Goal: Task Accomplishment & Management: Use online tool/utility

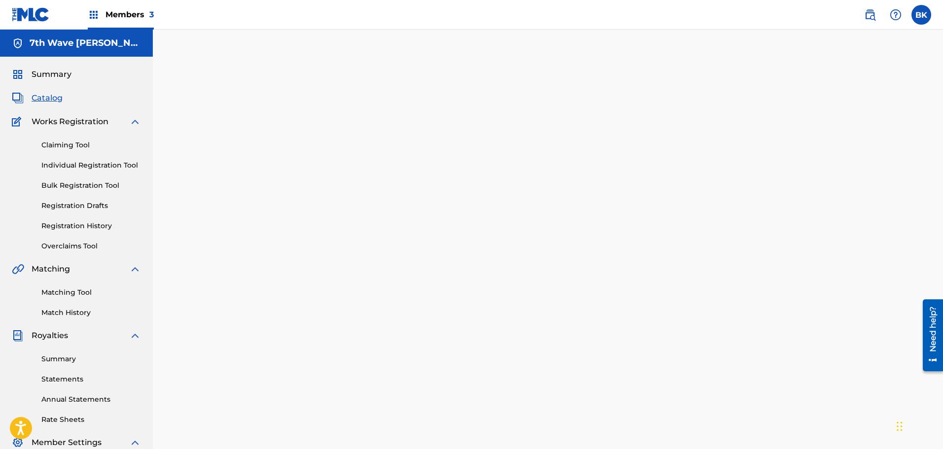
click at [49, 97] on span "Catalog" at bounding box center [47, 98] width 31 height 12
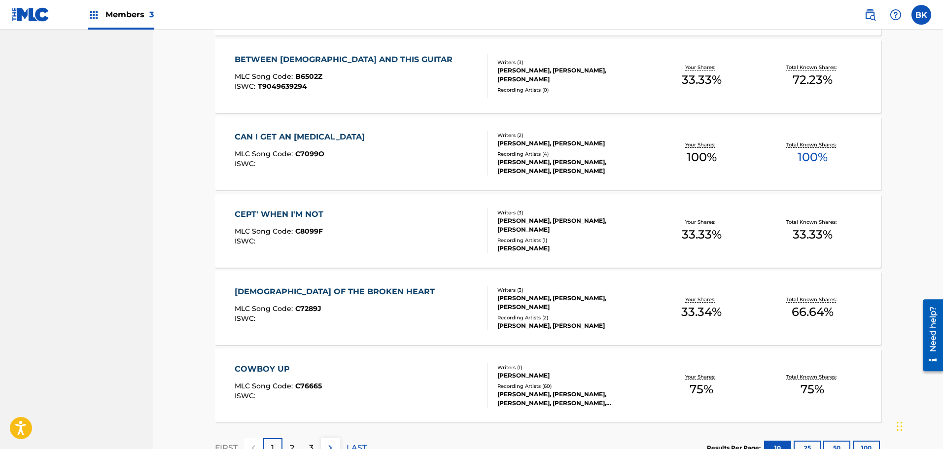
scroll to position [679, 0]
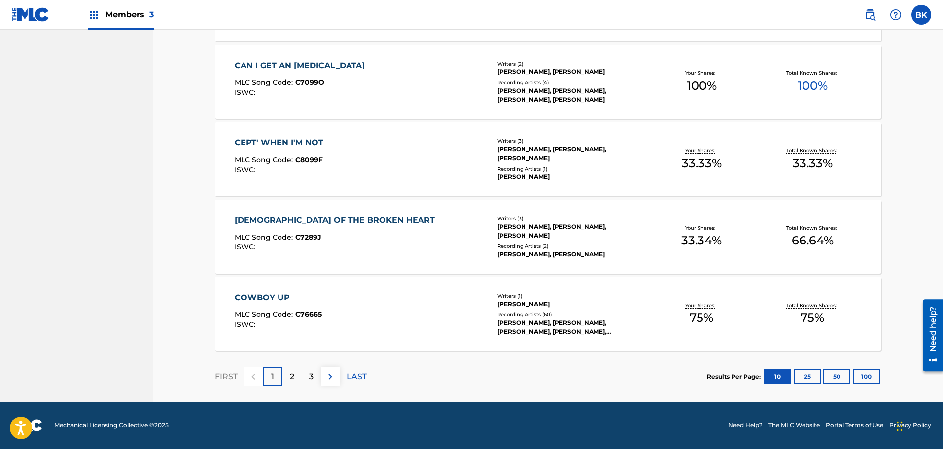
click at [265, 301] on div "COWBOY UP" at bounding box center [278, 298] width 87 height 12
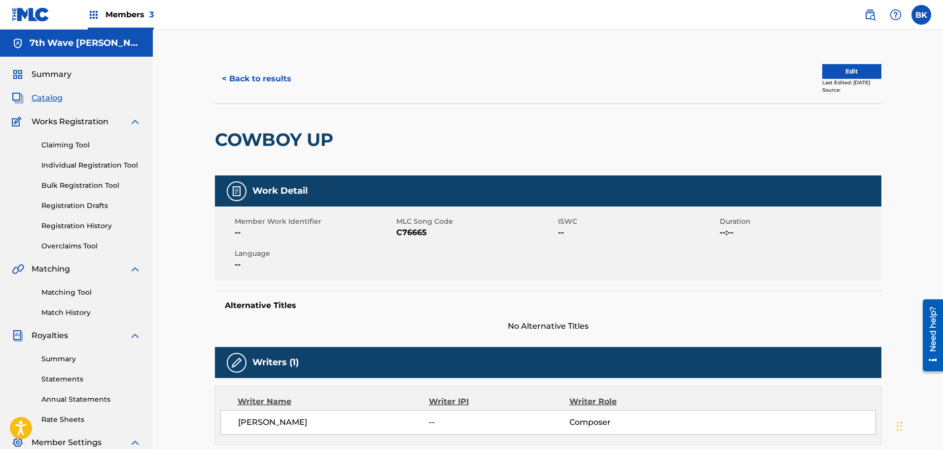
click at [67, 146] on link "Claiming Tool" at bounding box center [91, 145] width 100 height 10
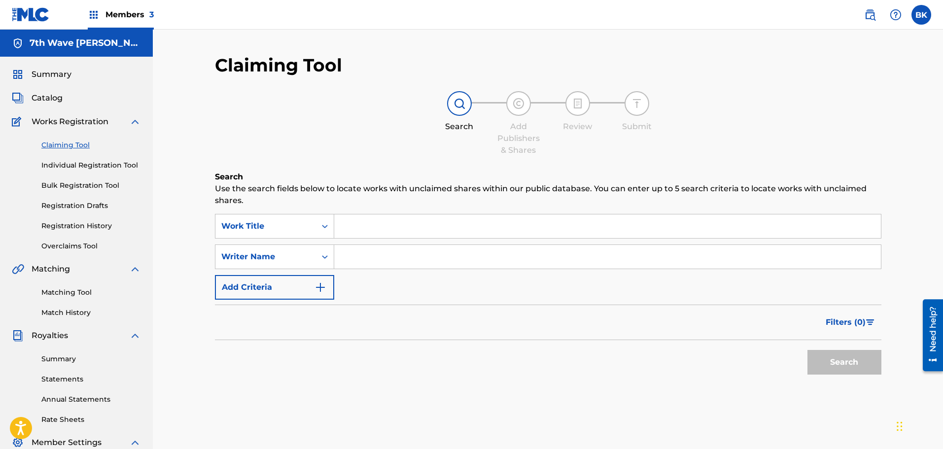
click at [368, 224] on input "Search Form" at bounding box center [607, 226] width 547 height 24
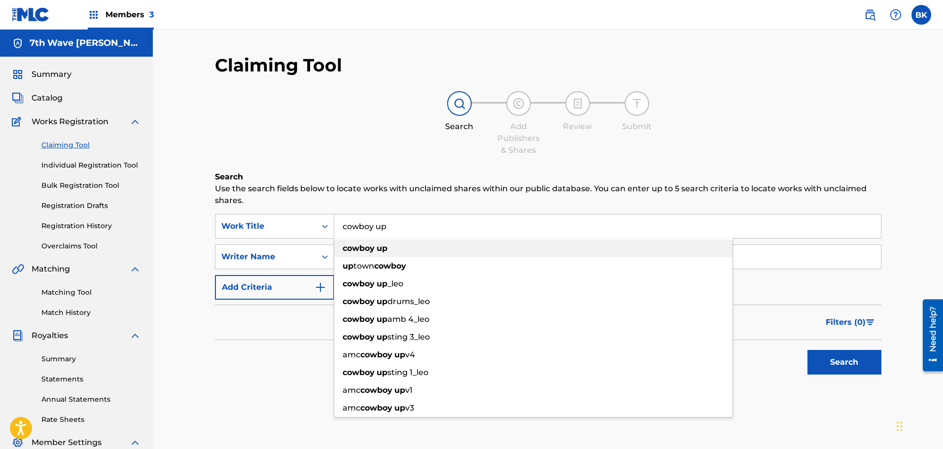
type input "cowboy up"
click at [371, 243] on div "cowboy up" at bounding box center [533, 249] width 398 height 18
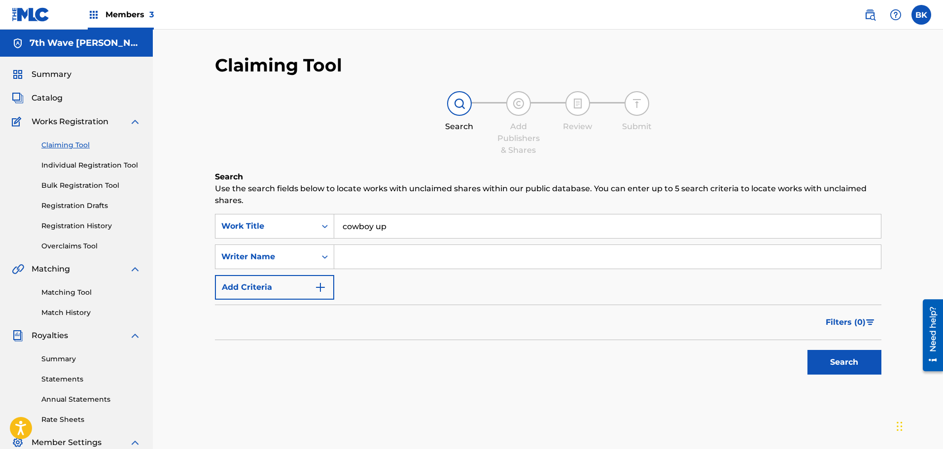
click at [363, 256] on input "Search Form" at bounding box center [607, 257] width 547 height 24
type input "salacuse"
click at [846, 359] on button "Search" at bounding box center [845, 362] width 74 height 25
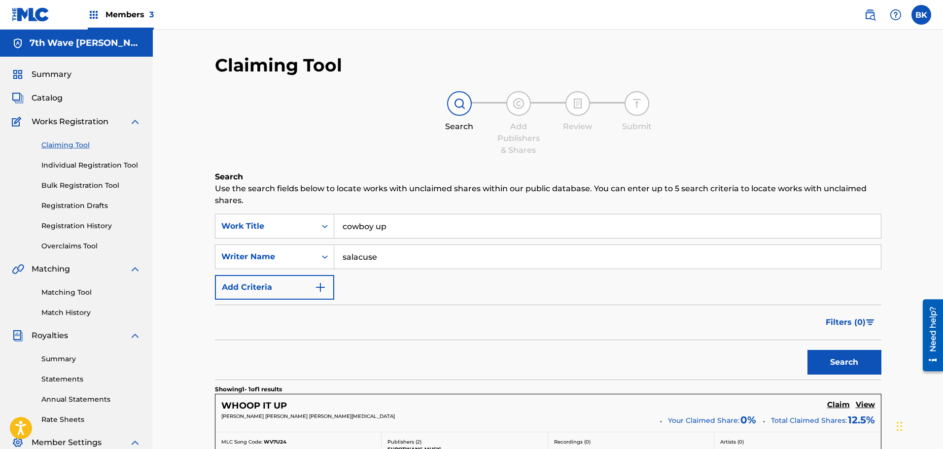
drag, startPoint x: 387, startPoint y: 260, endPoint x: 334, endPoint y: 260, distance: 52.3
click at [334, 260] on input "salacuse" at bounding box center [607, 257] width 547 height 24
click at [850, 369] on button "Search" at bounding box center [845, 362] width 74 height 25
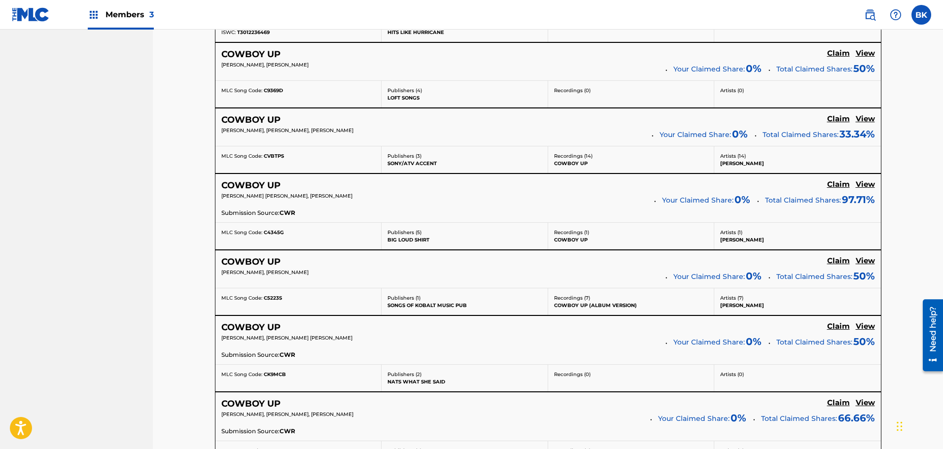
scroll to position [740, 0]
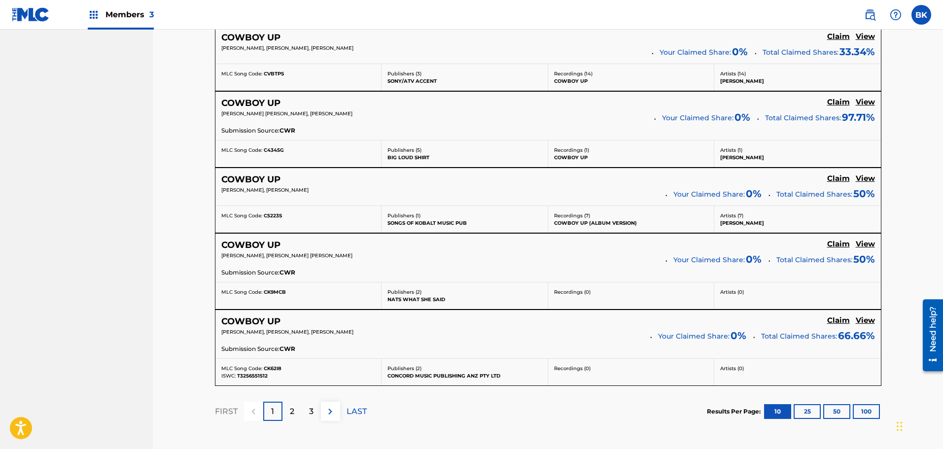
click at [870, 411] on button "100" at bounding box center [866, 411] width 27 height 15
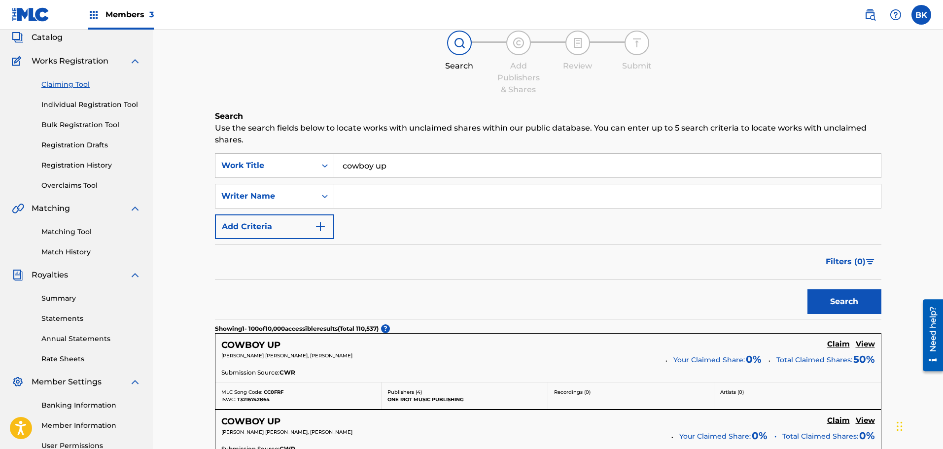
scroll to position [0, 0]
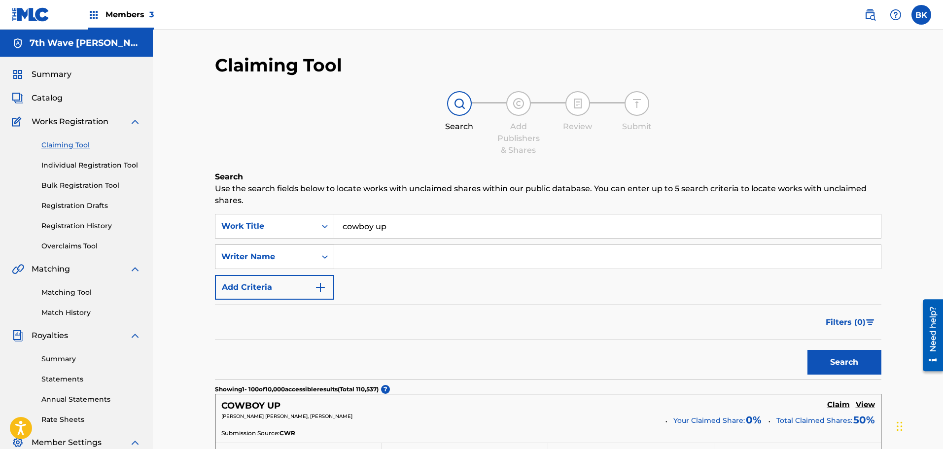
click at [323, 252] on icon "Search Form" at bounding box center [325, 257] width 10 height 10
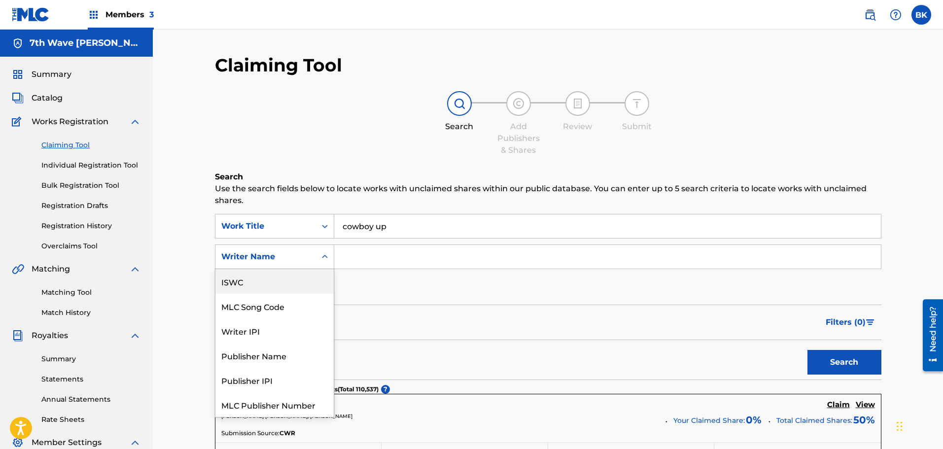
click at [254, 287] on div "ISWC" at bounding box center [274, 281] width 118 height 25
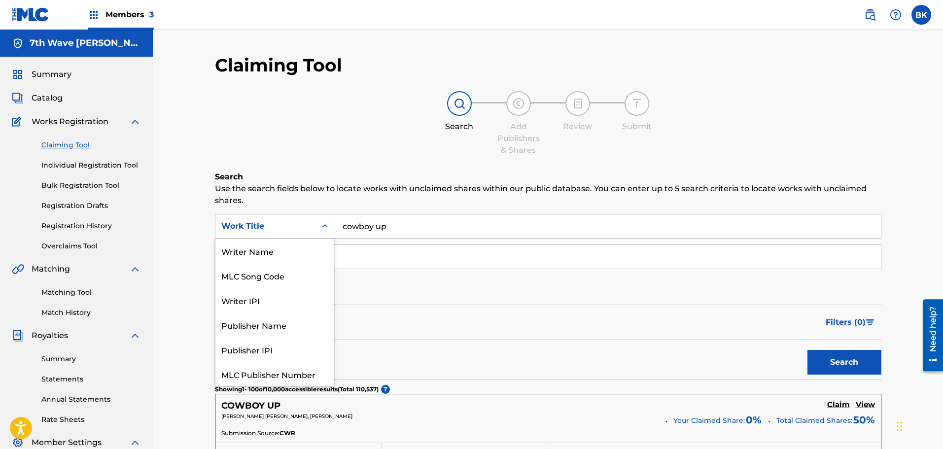
click at [327, 234] on div "Search Form" at bounding box center [325, 226] width 18 height 18
click at [370, 130] on div "Search Add Publishers & Shares Review Submit" at bounding box center [548, 123] width 667 height 65
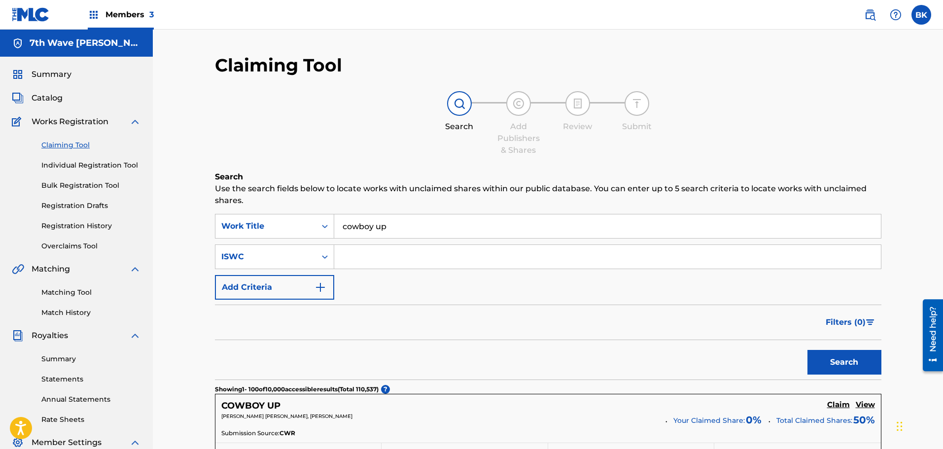
click at [368, 258] on input "Search Form" at bounding box center [607, 257] width 547 height 24
paste input "T-072.206.594-2"
click at [350, 258] on input "T-072.206.594-2" at bounding box center [607, 257] width 547 height 24
click at [365, 258] on input "T072.206.594-2" at bounding box center [607, 257] width 547 height 24
click at [379, 258] on input "T072206.594-2" at bounding box center [607, 257] width 547 height 24
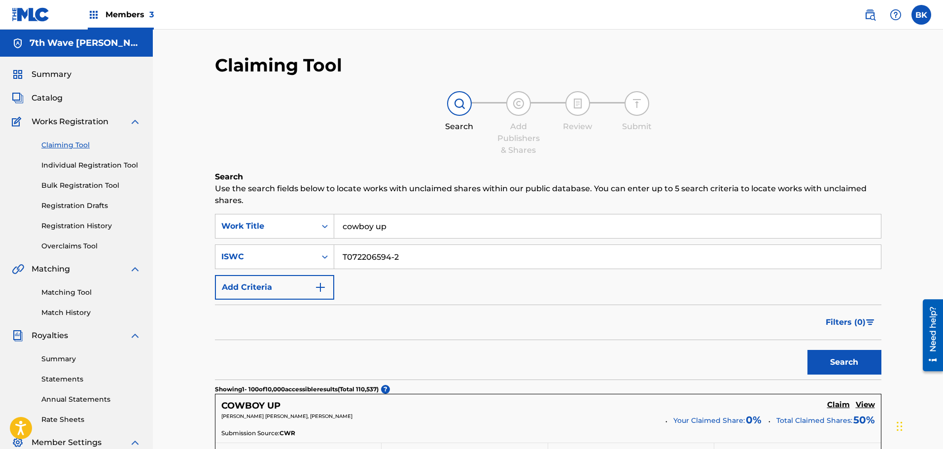
click at [393, 256] on input "T072206594-2" at bounding box center [607, 257] width 547 height 24
click at [848, 363] on button "Search" at bounding box center [845, 362] width 74 height 25
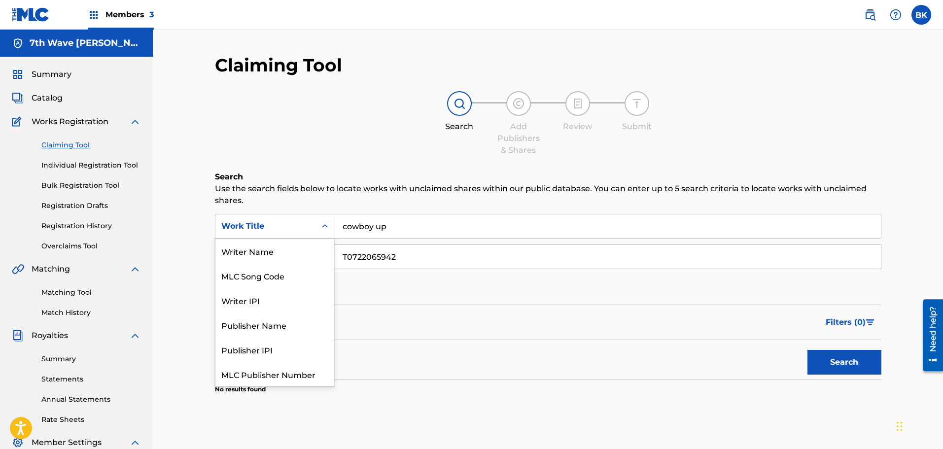
click at [314, 231] on div "Work Title" at bounding box center [265, 226] width 101 height 19
click at [399, 223] on input "cowboy up" at bounding box center [607, 226] width 547 height 24
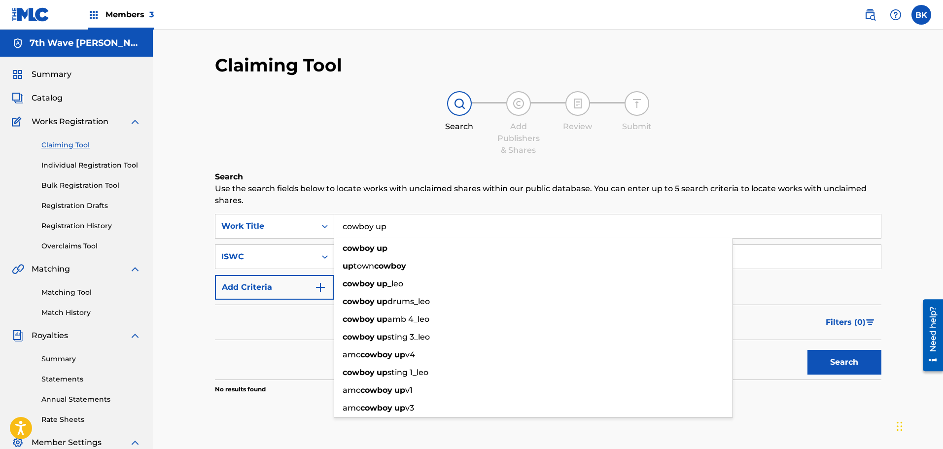
click at [409, 163] on div "Claiming Tool Search Add Publishers & Shares Review Submit Search Use the searc…" at bounding box center [548, 248] width 667 height 389
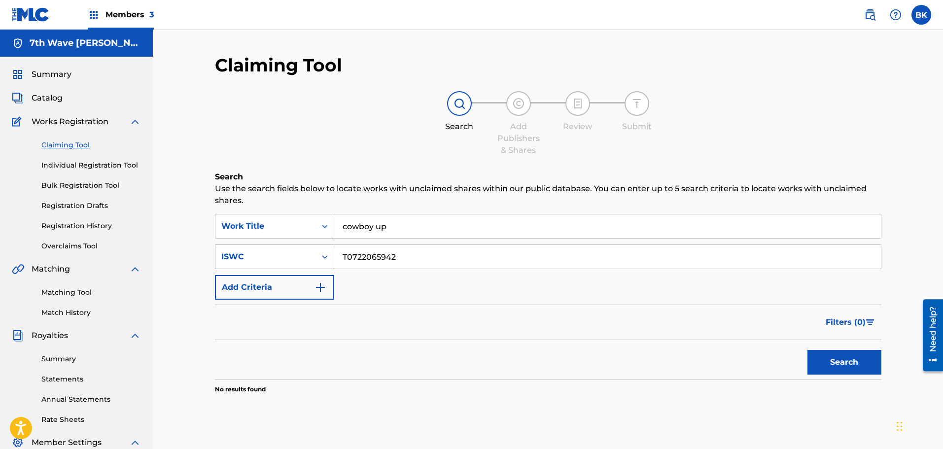
drag, startPoint x: 413, startPoint y: 261, endPoint x: 321, endPoint y: 263, distance: 91.7
click at [321, 263] on div "SearchWithCriteria401db3b6-5756-4c8a-9d55-cd8d116c69d1 ISWC T0722065942" at bounding box center [548, 257] width 667 height 25
paste input "-072.206.594-"
type input "T-072.206.594-2"
click at [854, 361] on button "Search" at bounding box center [845, 362] width 74 height 25
